Goal: Task Accomplishment & Management: Manage account settings

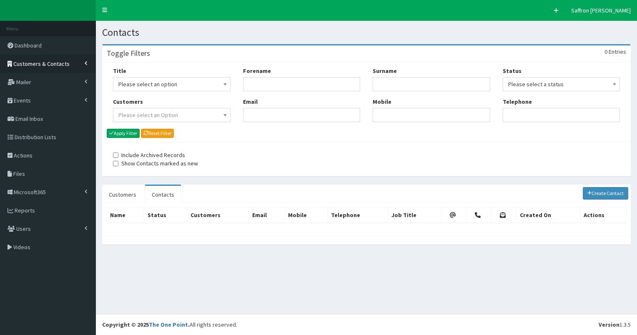
click at [73, 62] on link "Customers & Contacts" at bounding box center [48, 64] width 96 height 18
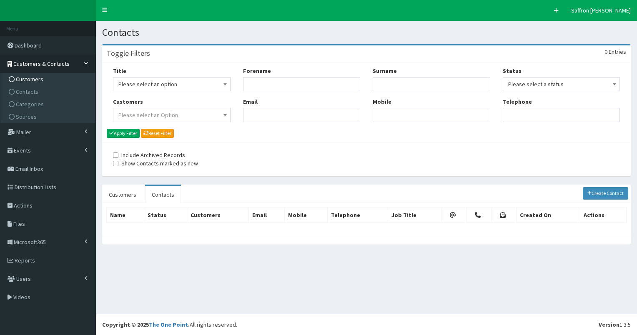
click at [29, 78] on span "Customers" at bounding box center [30, 79] width 28 height 8
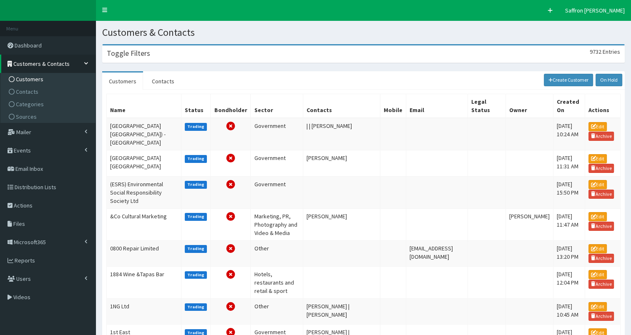
click at [176, 52] on div "Toggle Filters 9732 Entries" at bounding box center [364, 53] width 522 height 17
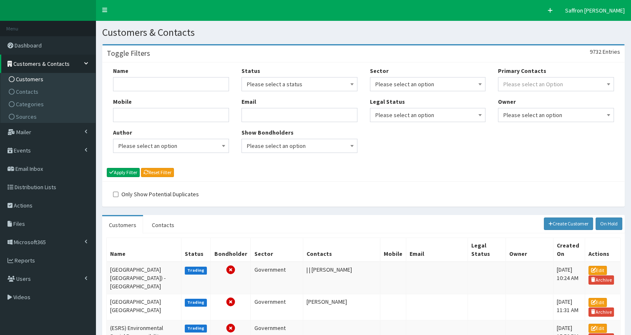
click at [175, 76] on div "Name" at bounding box center [171, 79] width 116 height 25
click at [175, 80] on input "Name" at bounding box center [171, 84] width 116 height 14
type input "hull college"
click at [107, 168] on button "Apply Filter" at bounding box center [123, 172] width 33 height 9
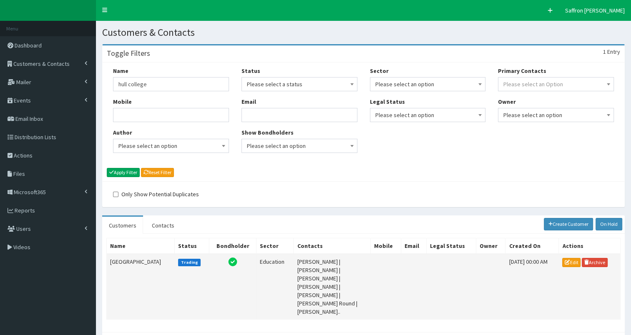
click at [124, 260] on td "Hull College" at bounding box center [141, 287] width 68 height 66
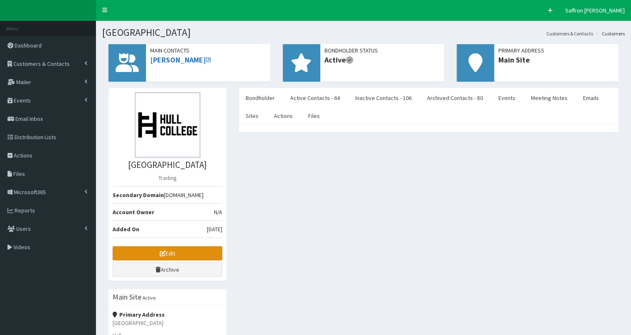
click at [177, 258] on link "Edit" at bounding box center [168, 253] width 110 height 14
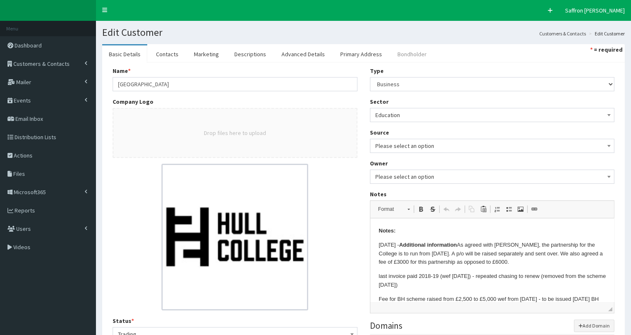
click at [411, 57] on link "Bondholder" at bounding box center [412, 54] width 43 height 18
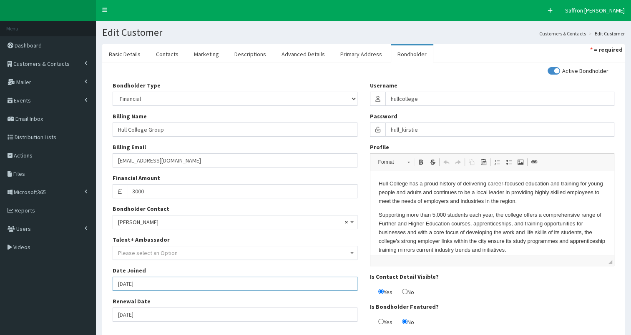
click at [163, 284] on input "[DATE]" at bounding box center [235, 284] width 245 height 14
